Goal: Navigation & Orientation: Find specific page/section

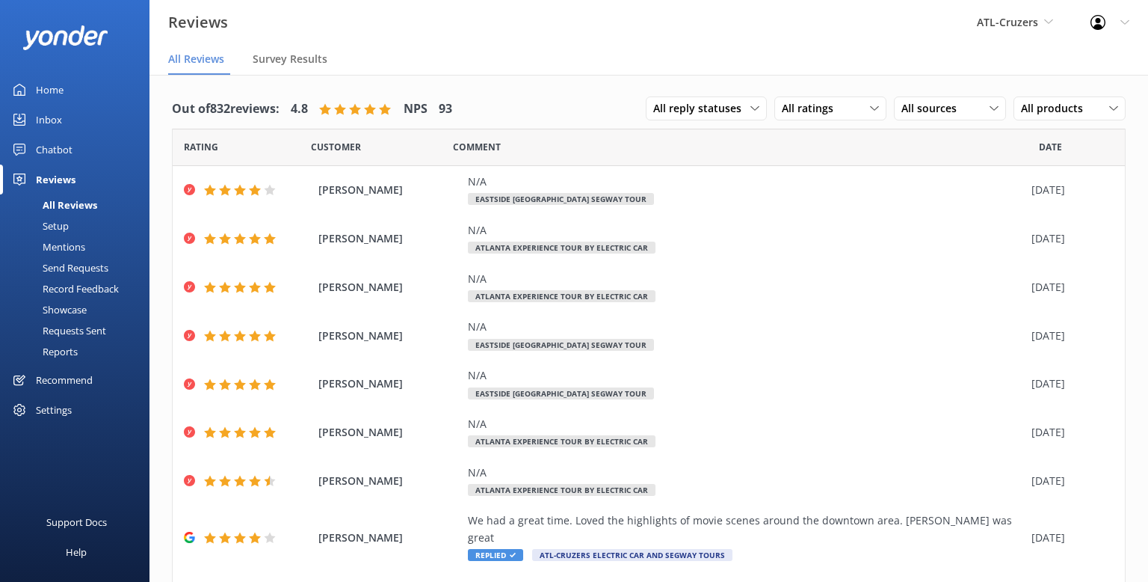
click at [52, 88] on div "Home" at bounding box center [50, 90] width 28 height 30
